Goal: Task Accomplishment & Management: Use online tool/utility

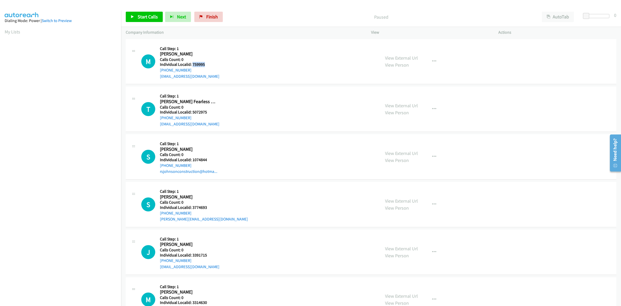
drag, startPoint x: 206, startPoint y: 65, endPoint x: 192, endPoint y: 63, distance: 13.6
click at [192, 63] on h5 "Individual Localid: 759995" at bounding box center [190, 64] width 60 height 5
copy h5 "759995"
click at [244, 48] on div "M Callback Scheduled Call Step: 1 [PERSON_NAME] America/New_York Calls Count: 0…" at bounding box center [258, 62] width 234 height 36
drag, startPoint x: 189, startPoint y: 70, endPoint x: 157, endPoint y: 72, distance: 32.7
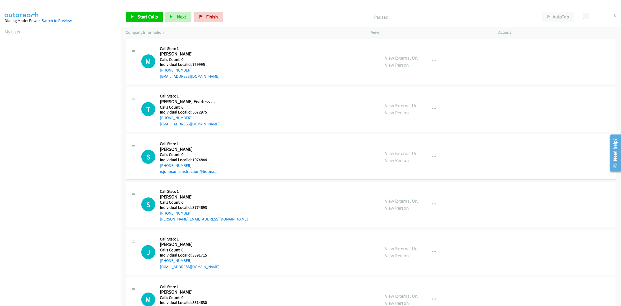
click at [157, 72] on div "M Callback Scheduled Call Step: 1 [PERSON_NAME] America/New_York Calls Count: 0…" at bounding box center [258, 62] width 234 height 36
copy link "[PHONE_NUMBER]"
click at [306, 50] on div "M Callback Scheduled Call Step: 1 [PERSON_NAME] America/New_York Calls Count: 0…" at bounding box center [258, 62] width 234 height 36
drag, startPoint x: 197, startPoint y: 65, endPoint x: 192, endPoint y: 65, distance: 5.2
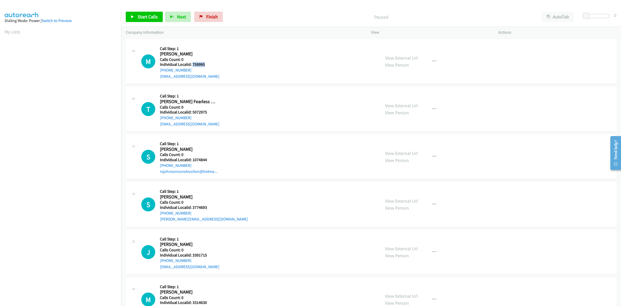
click at [192, 65] on h5 "Individual Localid: 759995" at bounding box center [190, 64] width 60 height 5
copy h5 "759995"
click at [222, 61] on div "M Callback Scheduled Call Step: 1 Matt Oullis America/New_York Calls Count: 0 I…" at bounding box center [258, 62] width 234 height 36
drag, startPoint x: 207, startPoint y: 63, endPoint x: 191, endPoint y: 63, distance: 16.6
click at [191, 63] on h5 "Individual Localid: 759995" at bounding box center [190, 64] width 60 height 5
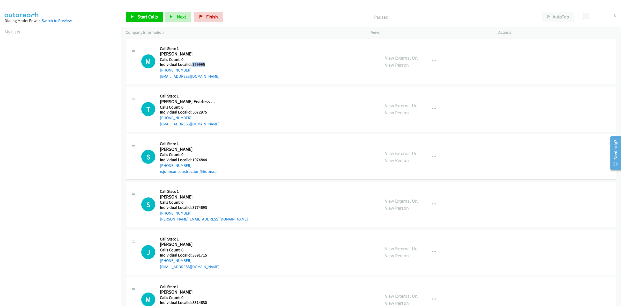
copy h5 "759995"
drag, startPoint x: 191, startPoint y: 70, endPoint x: 158, endPoint y: 70, distance: 33.1
click at [158, 70] on div "M Callback Scheduled Call Step: 1 Matt Oullis America/New_York Calls Count: 0 I…" at bounding box center [258, 62] width 234 height 36
copy link "+1 407-580-6786"
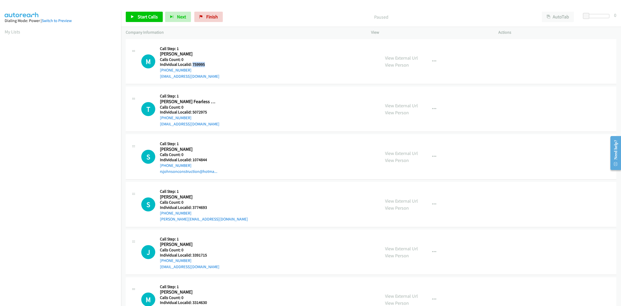
drag, startPoint x: 205, startPoint y: 63, endPoint x: 193, endPoint y: 64, distance: 12.4
click at [193, 64] on h5 "Individual Localid: 759995" at bounding box center [190, 64] width 60 height 5
copy h5 "759995"
drag, startPoint x: 209, startPoint y: 64, endPoint x: 192, endPoint y: 65, distance: 16.9
click at [192, 65] on h5 "Individual Localid: 5072975" at bounding box center [190, 64] width 60 height 5
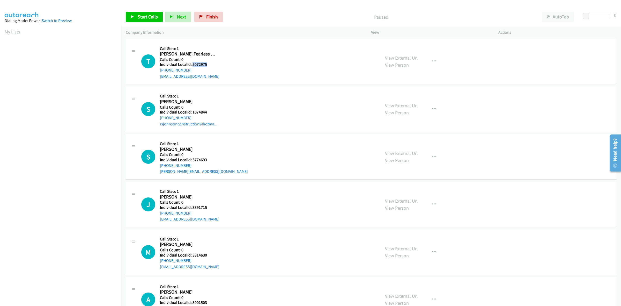
copy h5 "5072975"
click at [232, 65] on div "T Callback Scheduled Call Step: 1 Tonya Fearless Johnson America/New_York Calls…" at bounding box center [258, 62] width 234 height 36
drag, startPoint x: 193, startPoint y: 69, endPoint x: 159, endPoint y: 73, distance: 34.6
click at [159, 73] on div "T Callback Scheduled Call Step: 1 Tonya Fearless Johnson America/New_York Calls…" at bounding box center [258, 62] width 234 height 36
copy link "[PHONE_NUMBER]"
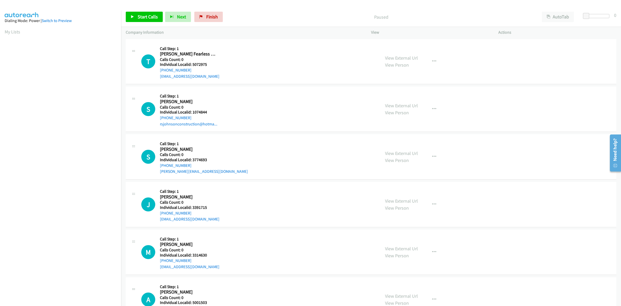
scroll to position [0, 1]
click at [205, 65] on h5 "Individual Localid: 5072975" at bounding box center [190, 64] width 60 height 5
drag, startPoint x: 203, startPoint y: 65, endPoint x: 192, endPoint y: 65, distance: 11.6
click at [192, 65] on h5 "Individual Localid: 5072975" at bounding box center [190, 64] width 60 height 5
click at [217, 63] on div "T Callback Scheduled Call Step: 1 Tonya Fearless Johnson America/New_York Calls…" at bounding box center [258, 62] width 234 height 36
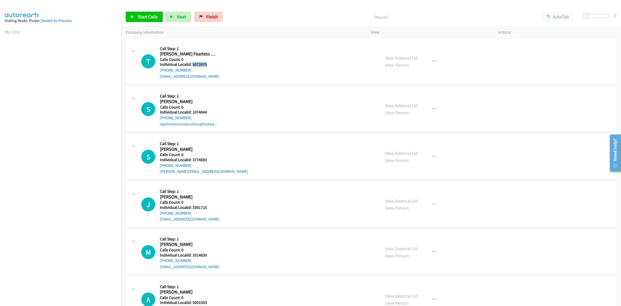
drag, startPoint x: 210, startPoint y: 65, endPoint x: 192, endPoint y: 65, distance: 17.6
click at [192, 65] on h5 "Individual Localid: 5072975" at bounding box center [190, 64] width 60 height 5
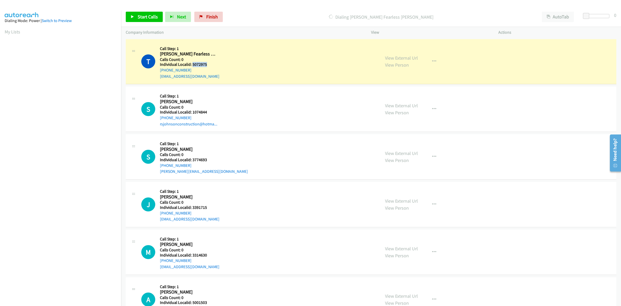
copy h5 "5072975"
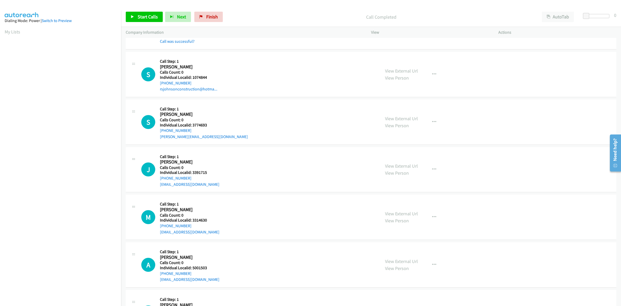
scroll to position [48, 0]
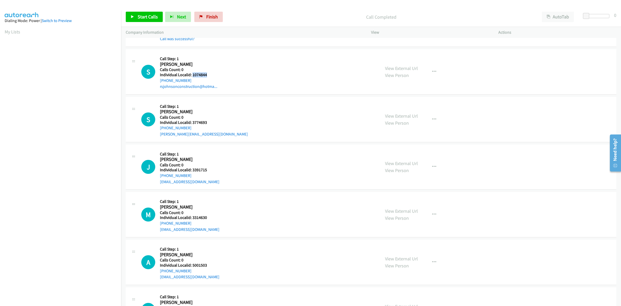
drag, startPoint x: 207, startPoint y: 75, endPoint x: 193, endPoint y: 74, distance: 14.5
click at [193, 74] on h5 "Individual Localid: 1074844" at bounding box center [188, 74] width 57 height 5
copy h5 "1074844"
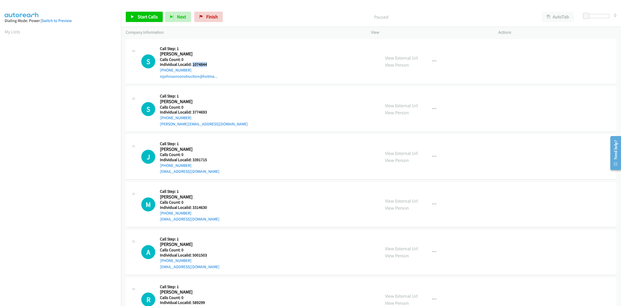
drag, startPoint x: 214, startPoint y: 66, endPoint x: 192, endPoint y: 66, distance: 22.0
click at [192, 66] on h5 "Individual Localid: 1074844" at bounding box center [188, 64] width 57 height 5
copy h5 "1074844"
